Goal: Task Accomplishment & Management: Manage account settings

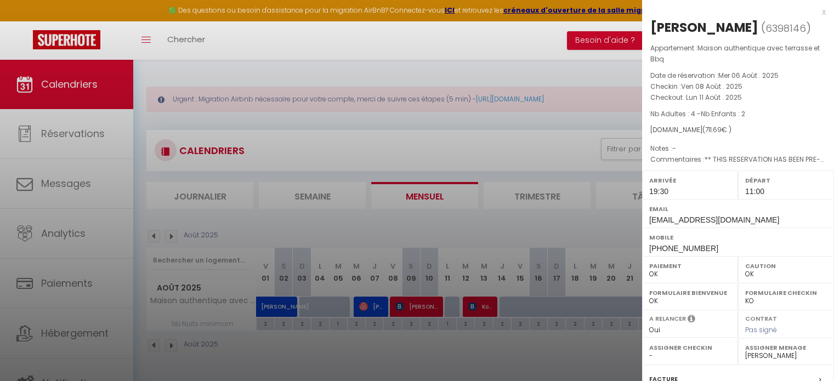
select select "0"
select select "40746"
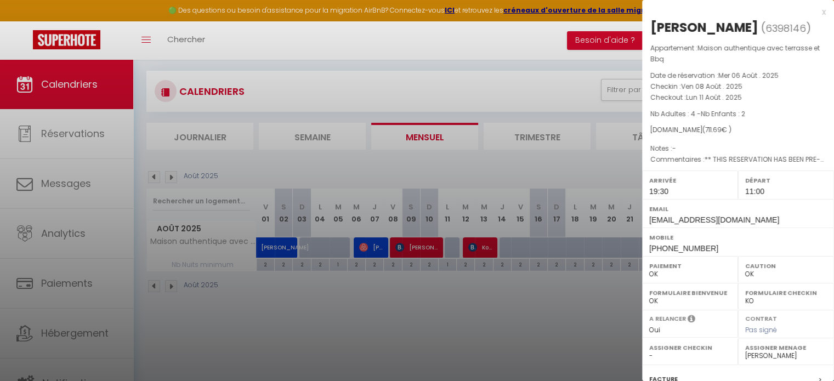
scroll to position [59, 0]
click at [813, 13] on div "x" at bounding box center [734, 11] width 184 height 13
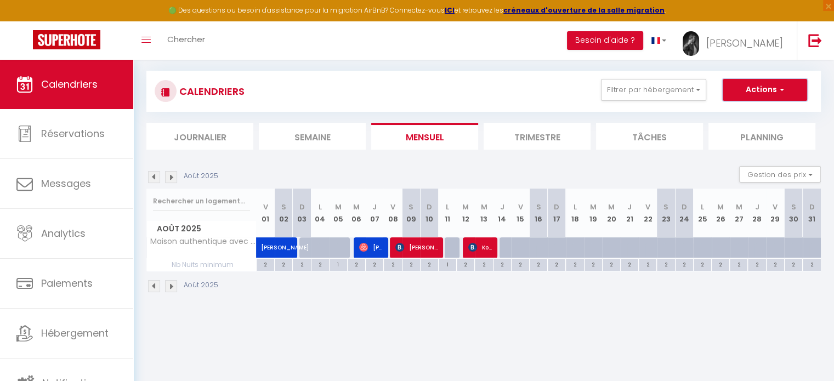
click at [765, 89] on button "Actions" at bounding box center [764, 90] width 84 height 22
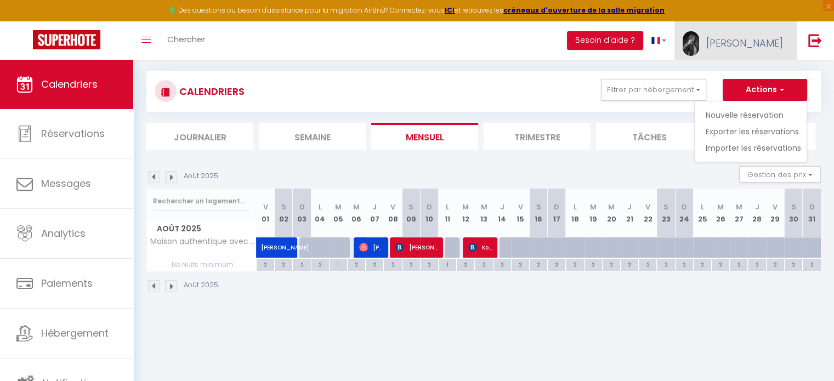
click at [762, 37] on span "[PERSON_NAME]" at bounding box center [744, 43] width 77 height 14
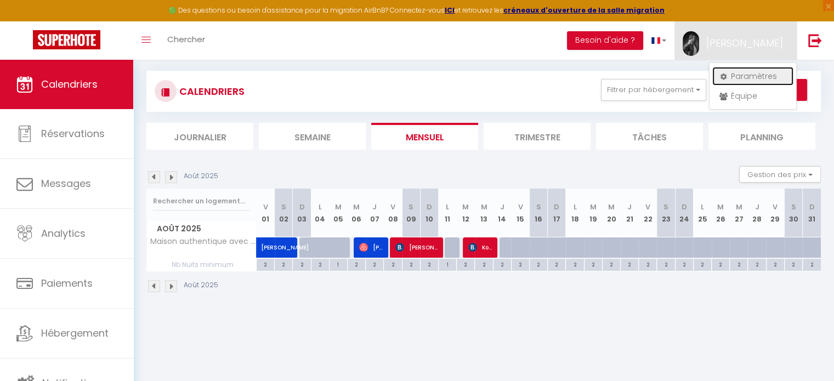
click at [748, 76] on link "Paramètres" at bounding box center [752, 76] width 81 height 19
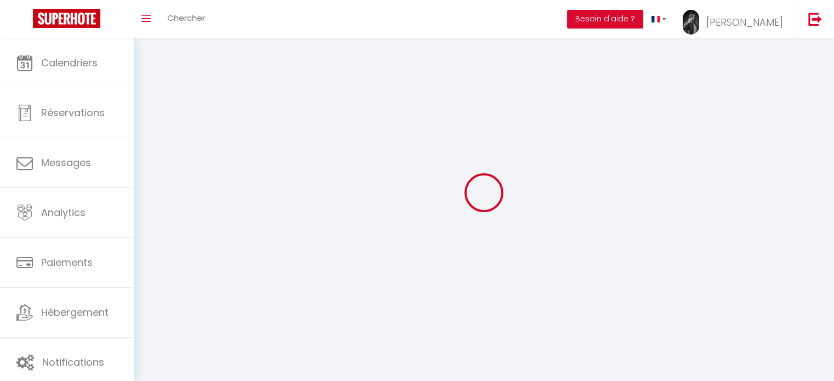
type input "[PERSON_NAME]"
type input "KHAMLA"
type input "0615907962"
type input "[STREET_ADDRESS][PERSON_NAME]"
type input "38550"
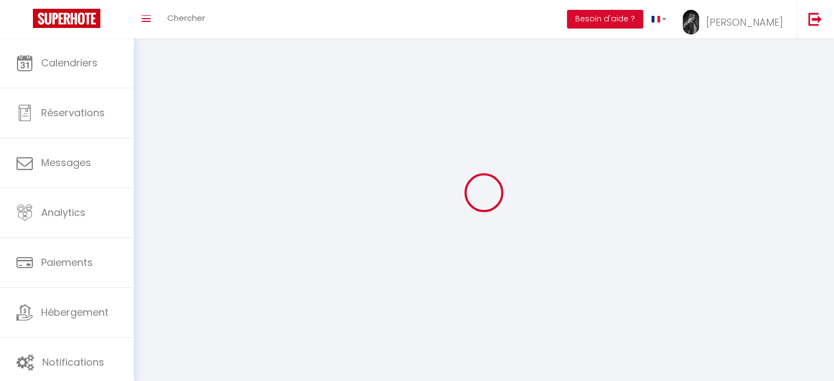
type input "St Maurice L Exil"
type input "jmp9IdeZXCY3rPNakN9Npq6bC"
type input "xiXxNpFxuLTp9uuOnic3uLaC2"
select select "28"
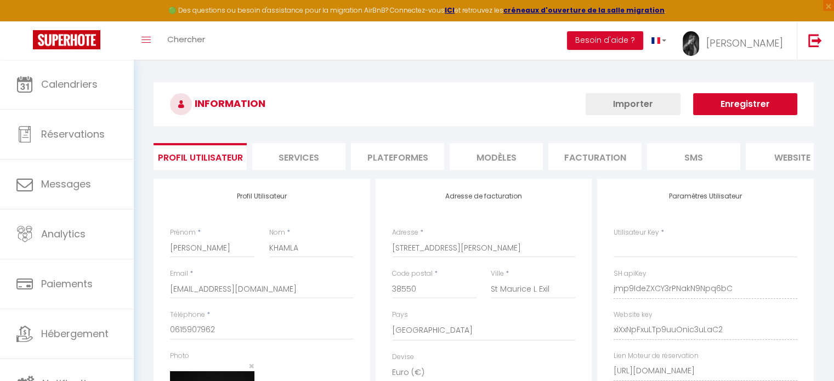
select select "fr"
type input "jmp9IdeZXCY3rPNakN9Npq6bC"
type input "xiXxNpFxuLTp9uuOnic3uLaC2"
type input "[URL][DOMAIN_NAME]"
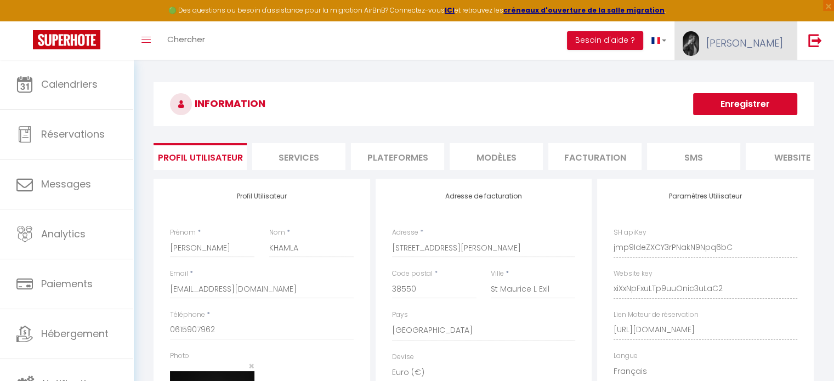
click at [752, 45] on span "[PERSON_NAME]" at bounding box center [744, 43] width 77 height 14
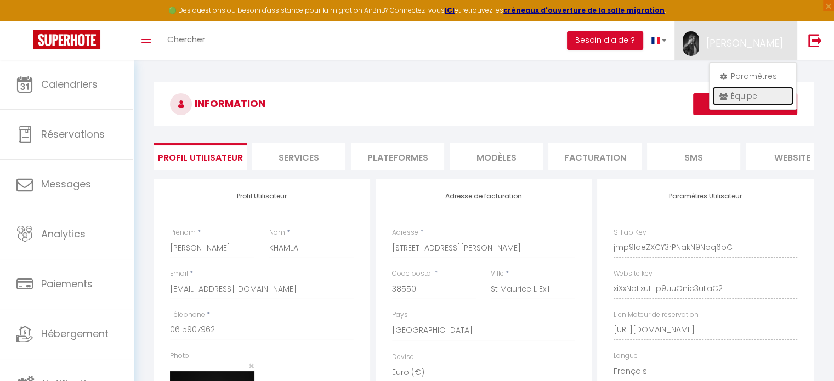
click at [739, 92] on link "Équipe" at bounding box center [752, 96] width 81 height 19
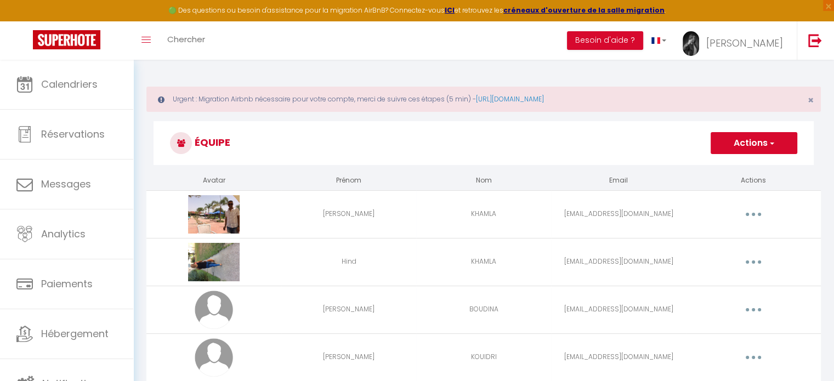
click at [747, 149] on button "Actions" at bounding box center [753, 143] width 87 height 22
click at [726, 168] on link "Ajouter un nouvel utilisateur" at bounding box center [731, 167] width 129 height 14
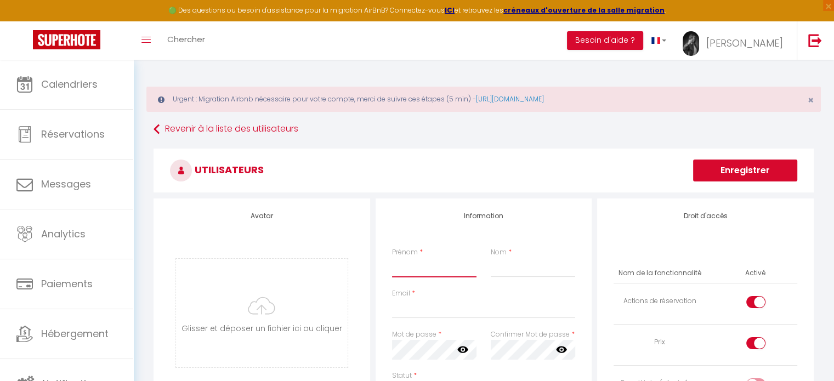
click at [413, 271] on input "Prénom" at bounding box center [434, 268] width 84 height 20
type input "[PERSON_NAME]"
click at [416, 312] on input "Email" at bounding box center [484, 309] width 184 height 20
paste input "[EMAIL_ADDRESS][DOMAIN_NAME]"
click at [416, 312] on input "[EMAIL_ADDRESS][DOMAIN_NAME]" at bounding box center [484, 309] width 184 height 20
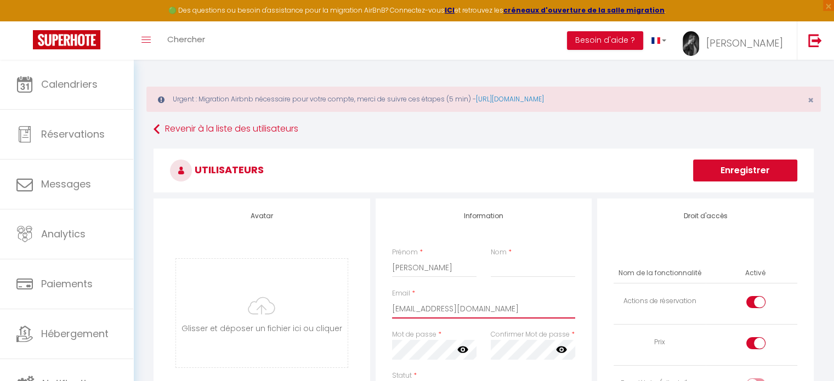
type input "[EMAIL_ADDRESS][DOMAIN_NAME]"
click at [491, 271] on input "Nom" at bounding box center [532, 268] width 84 height 20
type input "a"
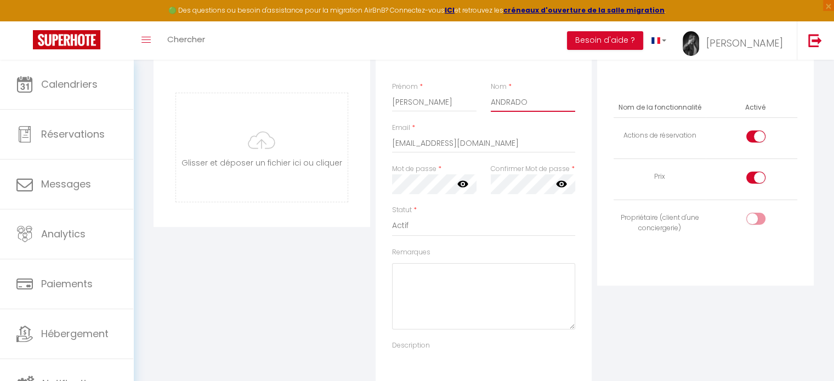
scroll to position [167, 0]
type input "ANDRADO"
click at [753, 130] on div at bounding box center [755, 135] width 19 height 12
click at [755, 130] on input "checkbox" at bounding box center [764, 137] width 19 height 16
checkbox input "false"
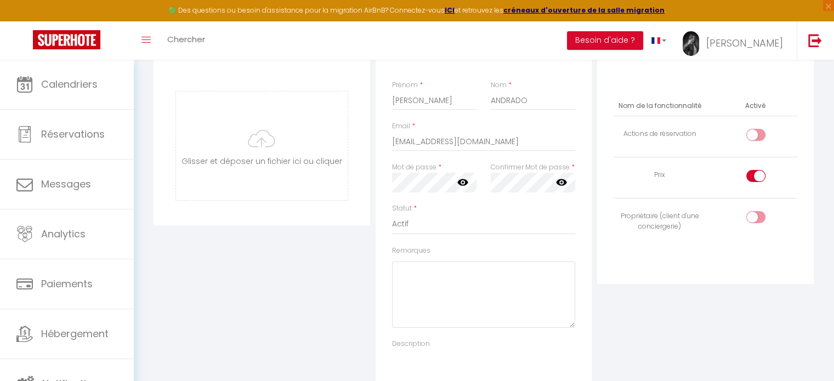
click at [749, 177] on div at bounding box center [755, 176] width 19 height 12
click at [755, 177] on input "checkbox" at bounding box center [764, 178] width 19 height 16
checkbox input "false"
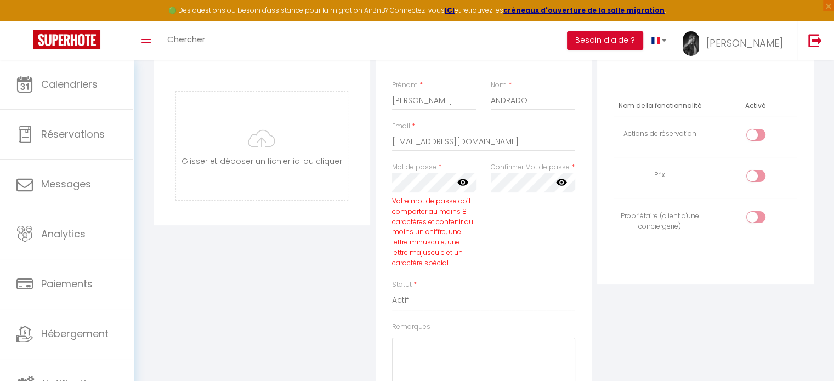
click at [460, 184] on icon at bounding box center [462, 182] width 11 height 7
click at [558, 184] on icon at bounding box center [561, 182] width 11 height 7
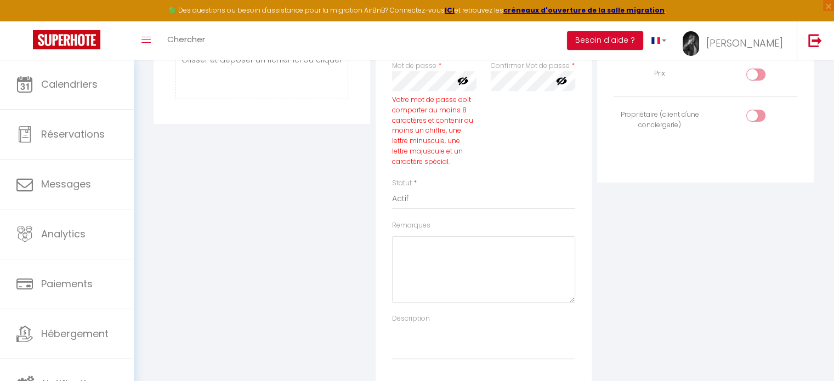
scroll to position [265, 0]
click at [379, 120] on div "Information Prénom * [PERSON_NAME] * ANDRADO Email * [EMAIL_ADDRESS][DOMAIN_NAM…" at bounding box center [483, 161] width 216 height 454
click at [391, 121] on div "Mot de passe * Votre mot de passe doit comporter au moins 8 caractères et conte…" at bounding box center [434, 123] width 99 height 117
click at [405, 127] on div "Votre mot de passe doit comporter au moins 8 caractères et contenir au moins un…" at bounding box center [434, 135] width 84 height 72
click at [392, 124] on div "Votre mot de passe doit comporter au moins 8 caractères et contenir au moins un…" at bounding box center [434, 135] width 84 height 72
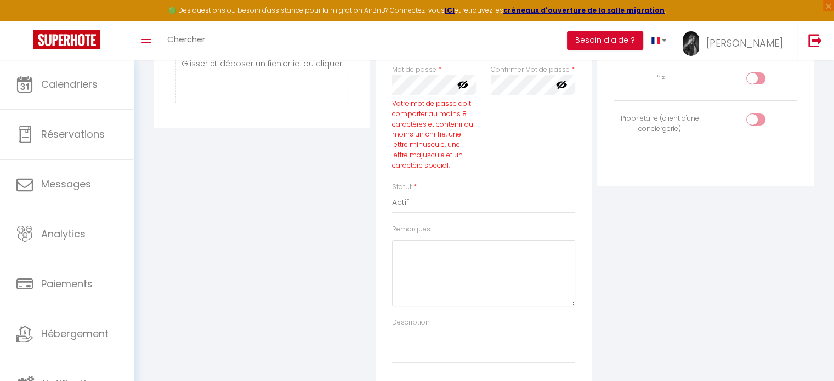
click at [408, 141] on div "Votre mot de passe doit comporter au moins 8 caractères et contenir au moins un…" at bounding box center [434, 135] width 84 height 72
click at [414, 128] on div "Votre mot de passe doit comporter au moins 8 caractères et contenir au moins un…" at bounding box center [434, 135] width 84 height 72
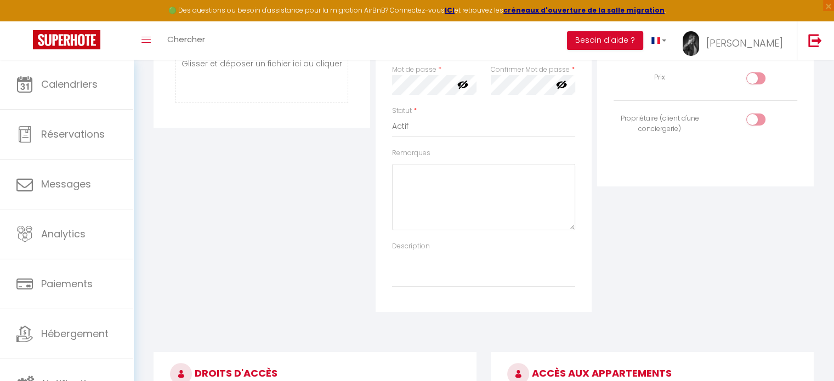
drag, startPoint x: 489, startPoint y: 85, endPoint x: 560, endPoint y: 92, distance: 71.0
click at [560, 92] on div "Confirmer Mot de passe * false" at bounding box center [532, 85] width 99 height 41
click at [560, 92] on link at bounding box center [561, 86] width 11 height 14
click at [559, 85] on icon at bounding box center [561, 85] width 11 height 7
click at [559, 85] on icon at bounding box center [561, 84] width 11 height 11
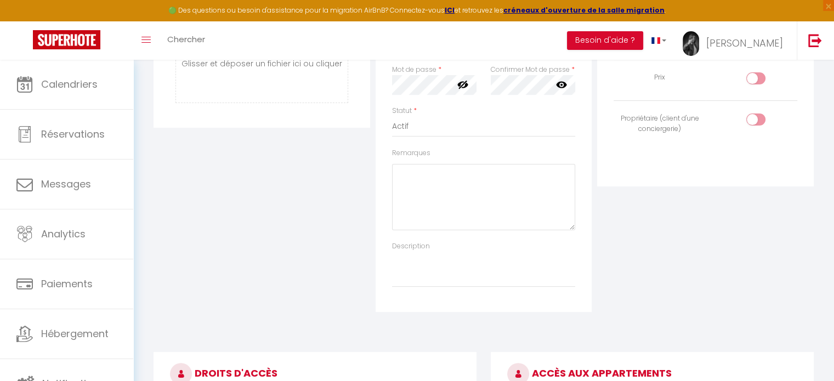
click at [561, 82] on div at bounding box center [532, 85] width 84 height 20
click at [561, 82] on icon at bounding box center [561, 84] width 11 height 11
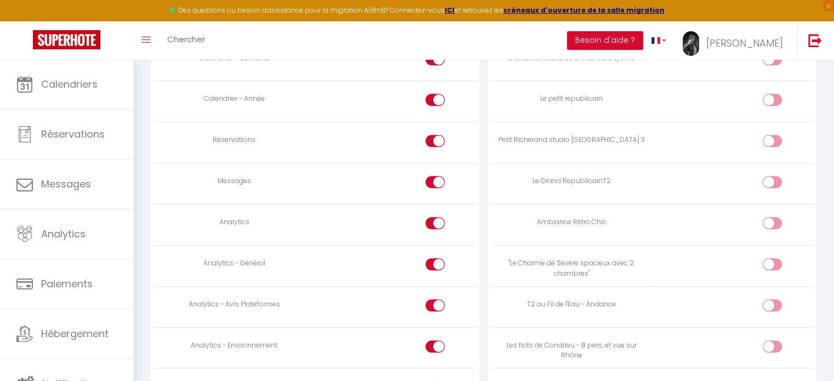
scroll to position [775, 0]
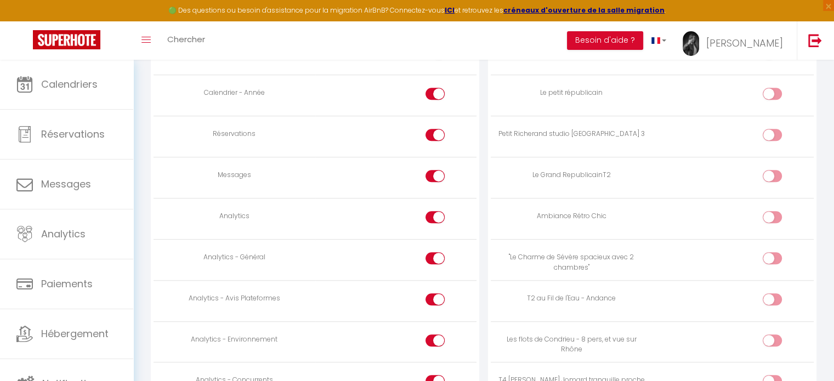
click at [429, 174] on div at bounding box center [434, 176] width 19 height 12
click at [435, 174] on input "checkbox" at bounding box center [444, 178] width 19 height 16
checkbox input "false"
click at [431, 214] on div at bounding box center [434, 217] width 19 height 12
click at [435, 214] on input "checkbox" at bounding box center [444, 219] width 19 height 16
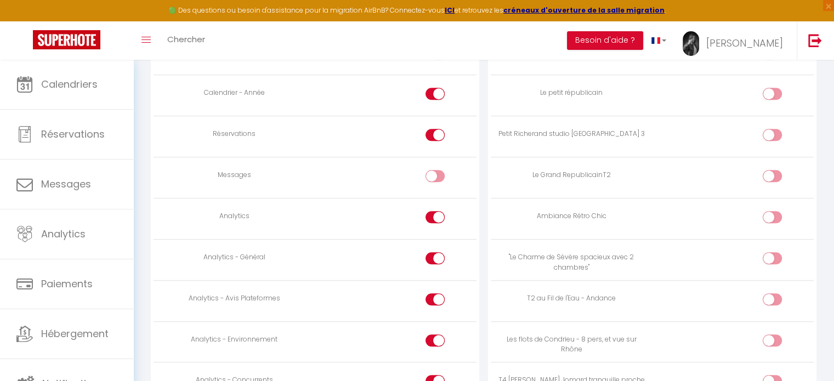
checkbox input "false"
click at [431, 254] on div at bounding box center [434, 258] width 19 height 12
click at [435, 254] on input "checkbox" at bounding box center [444, 260] width 19 height 16
checkbox input "false"
click at [430, 293] on div at bounding box center [434, 299] width 19 height 12
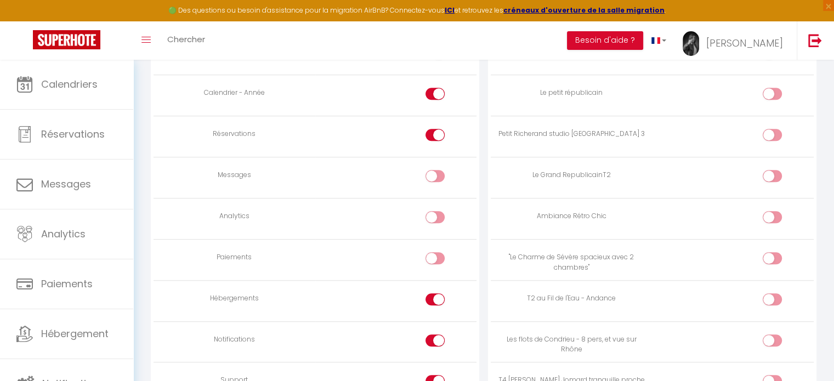
click at [435, 293] on input "checkbox" at bounding box center [444, 301] width 19 height 16
checkbox input "false"
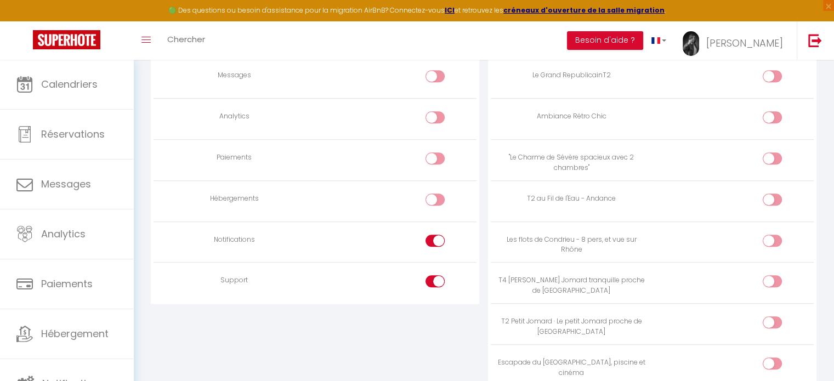
scroll to position [877, 0]
click at [430, 232] on div at bounding box center [434, 238] width 19 height 12
click at [435, 232] on input "checkbox" at bounding box center [444, 240] width 19 height 16
checkbox input "false"
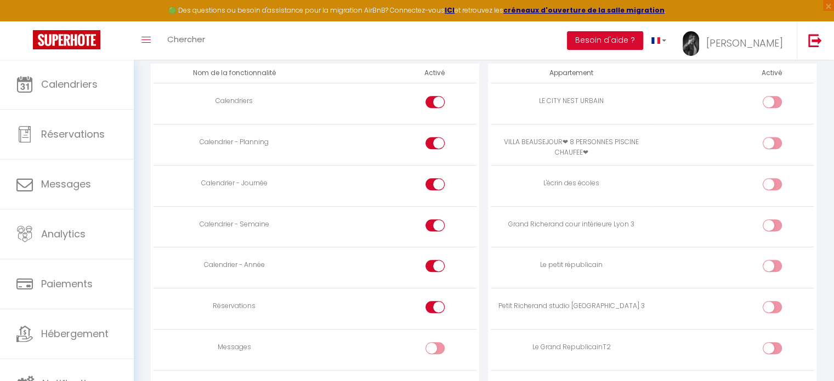
scroll to position [601, 0]
click at [778, 104] on input "checkbox" at bounding box center [781, 106] width 19 height 16
checkbox input "true"
click at [775, 267] on input "checkbox" at bounding box center [781, 270] width 19 height 16
checkbox input "true"
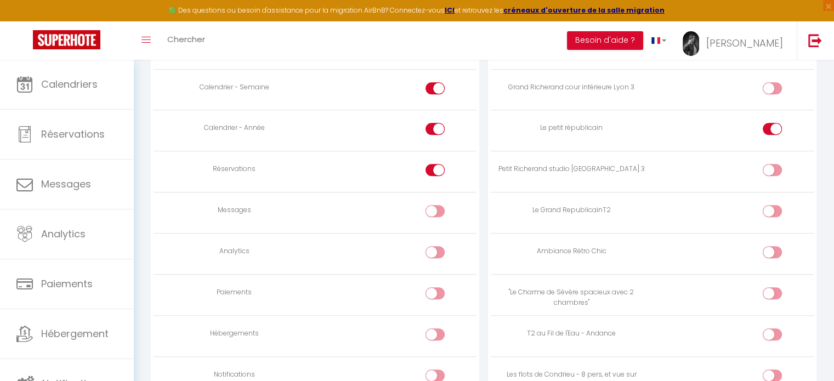
scroll to position [765, 0]
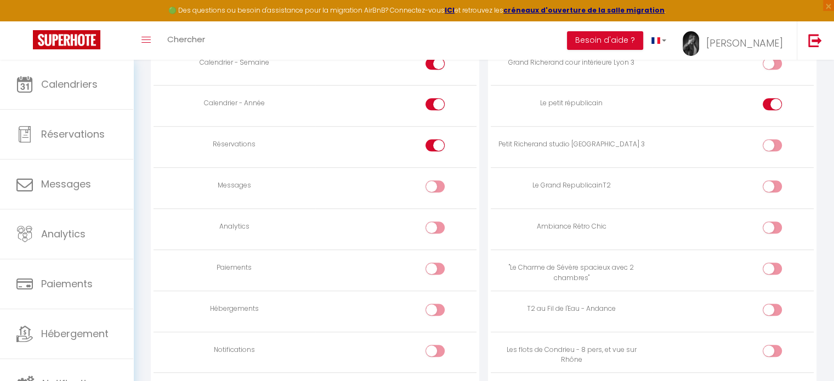
click at [775, 182] on input "checkbox" at bounding box center [781, 188] width 19 height 16
checkbox input "true"
click at [779, 223] on input "checkbox" at bounding box center [781, 229] width 19 height 16
checkbox input "true"
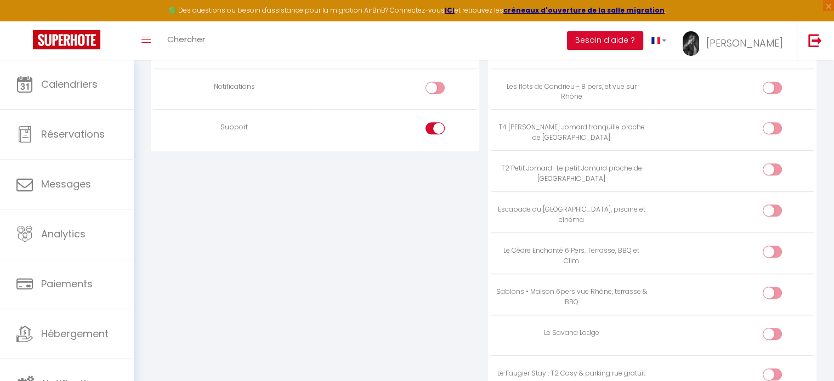
scroll to position [1031, 0]
click at [776, 324] on input "checkbox" at bounding box center [781, 332] width 19 height 16
checkbox input "true"
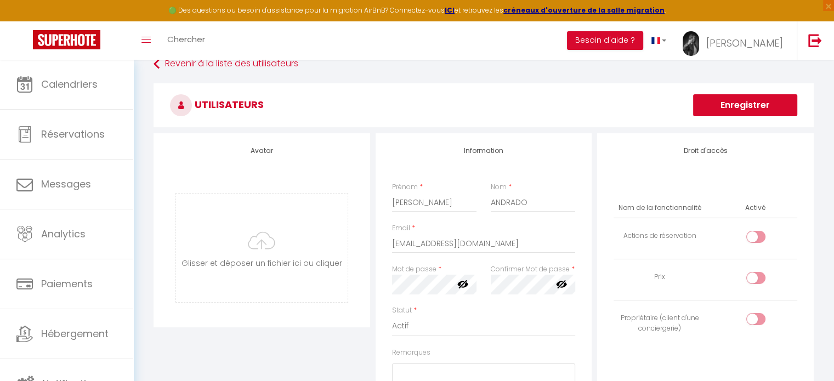
scroll to position [52, 0]
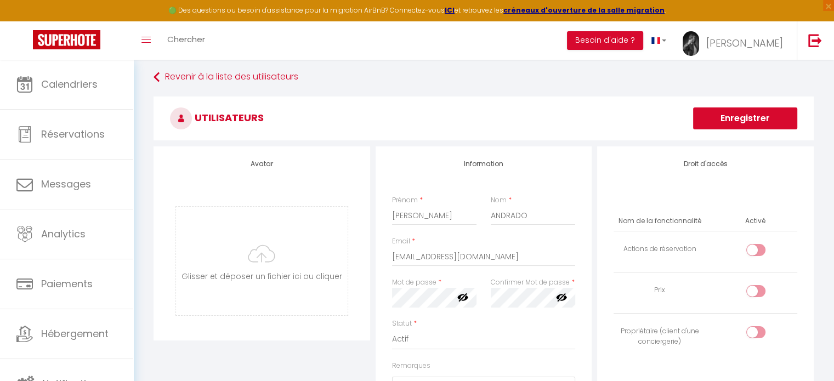
drag, startPoint x: 743, startPoint y: 122, endPoint x: 758, endPoint y: 116, distance: 16.0
click at [758, 116] on button "Enregistrer" at bounding box center [745, 118] width 104 height 22
